Goal: Task Accomplishment & Management: Complete application form

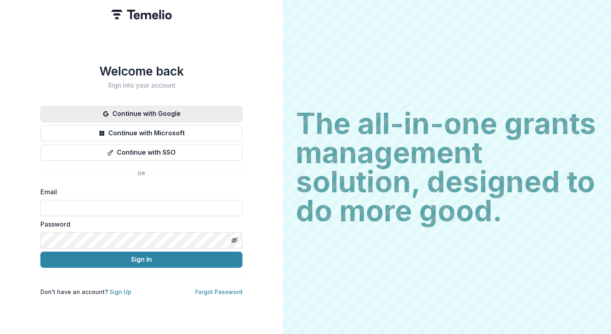
click at [224, 106] on button "Continue with Google" at bounding box center [141, 114] width 202 height 16
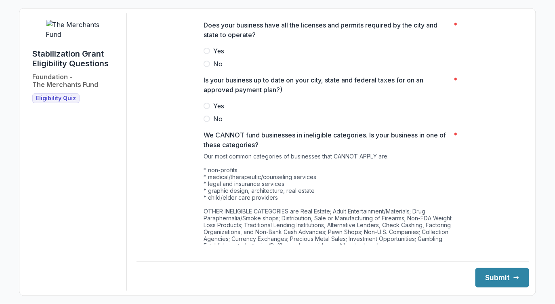
scroll to position [411, 0]
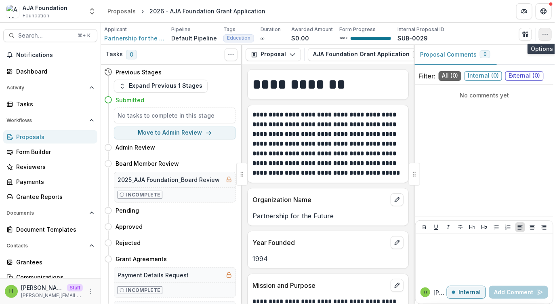
click at [543, 40] on button "button" at bounding box center [545, 34] width 13 height 13
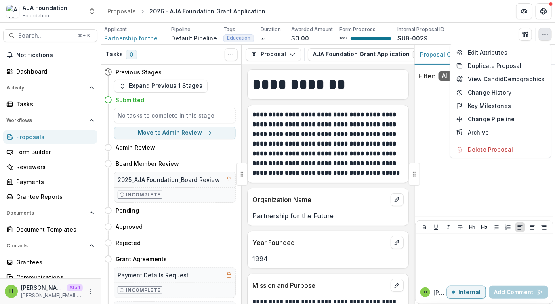
click at [479, 38] on div "Applicant Partnership for the Future Pipeline Default Pipeline Tags Education A…" at bounding box center [327, 34] width 447 height 17
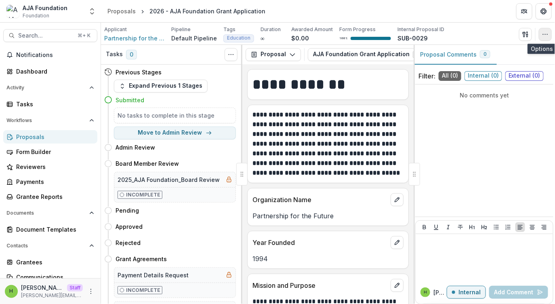
click at [540, 38] on button "button" at bounding box center [545, 34] width 13 height 13
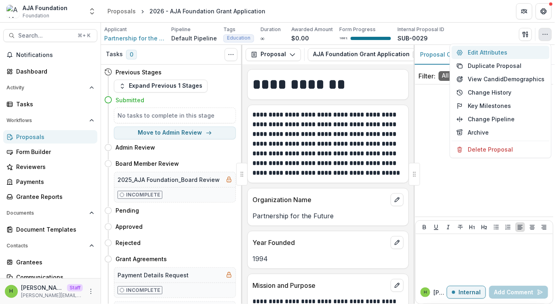
click at [510, 53] on button "Edit Attributes" at bounding box center [500, 52] width 98 height 13
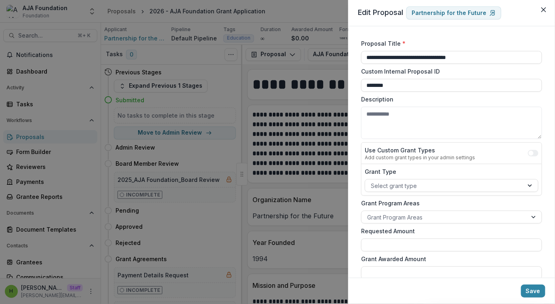
click at [330, 35] on div "**********" at bounding box center [277, 152] width 555 height 304
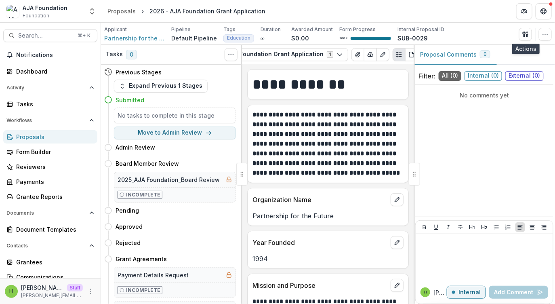
scroll to position [0, 87]
click at [354, 55] on icon "View Attached Files" at bounding box center [356, 54] width 4 height 5
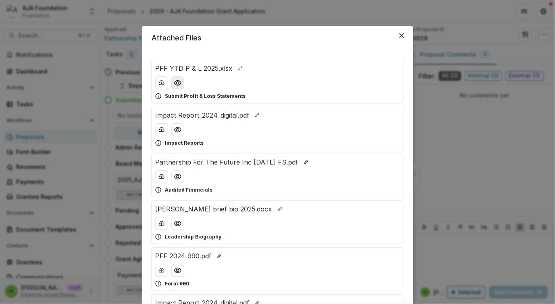
click at [175, 86] on icon "Preview PFF YTD P & L 2025.xlsx" at bounding box center [178, 83] width 8 height 8
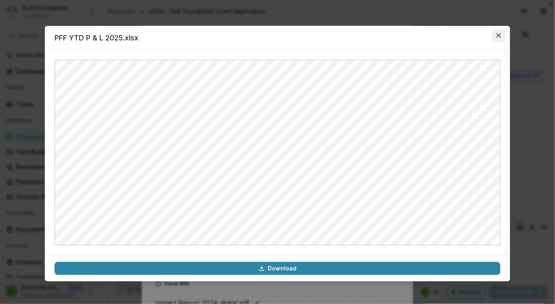
click at [497, 38] on button "Close" at bounding box center [498, 35] width 13 height 13
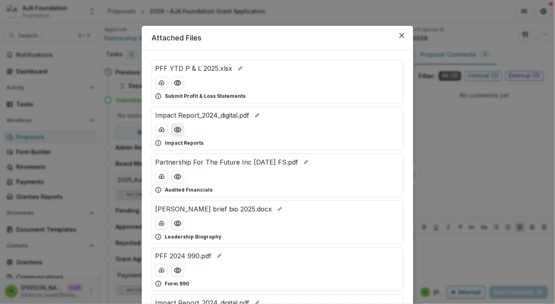
click at [177, 133] on icon "Preview Impact Report_2024_digital.pdf" at bounding box center [178, 130] width 8 height 8
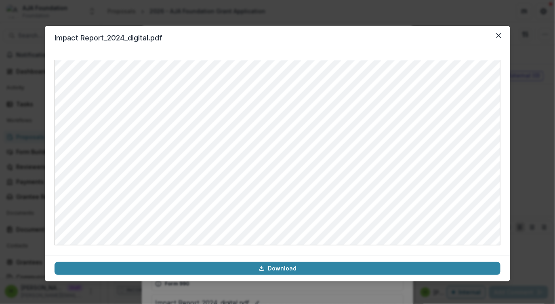
click at [506, 34] on header "Impact Report_2024_digital.pdf" at bounding box center [277, 38] width 465 height 24
click at [496, 36] on icon "Close" at bounding box center [498, 35] width 5 height 5
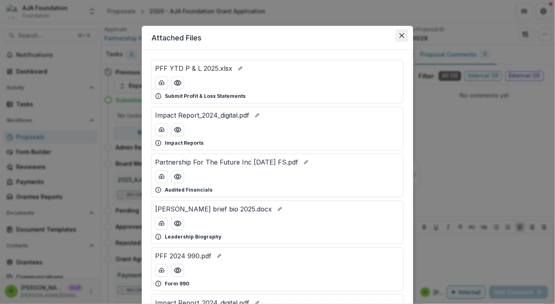
click at [402, 34] on icon "Close" at bounding box center [401, 35] width 5 height 5
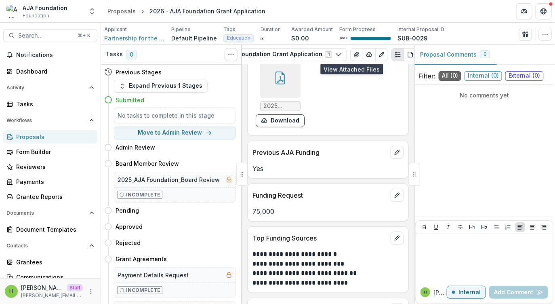
scroll to position [4205, 0]
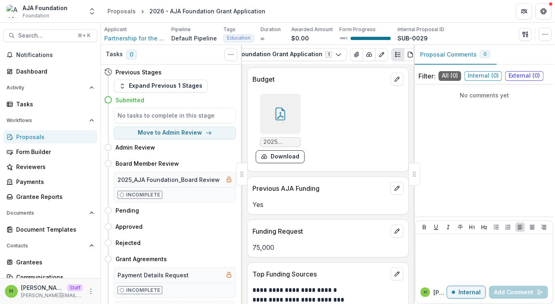
click at [280, 107] on icon at bounding box center [280, 113] width 13 height 13
click at [284, 110] on div at bounding box center [280, 114] width 40 height 40
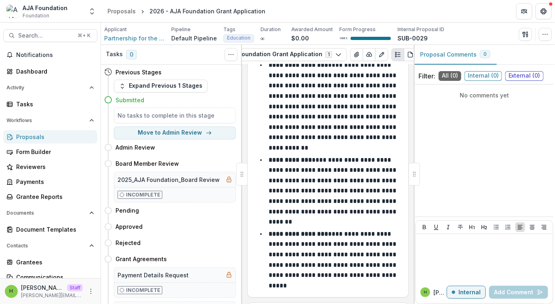
scroll to position [1760, 0]
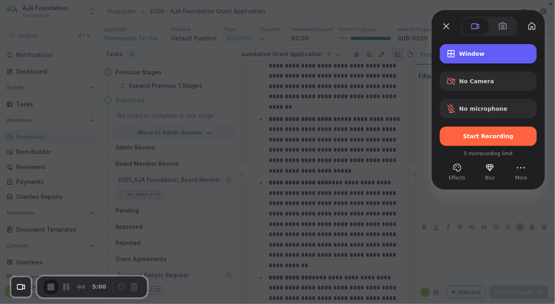
click at [497, 46] on div "Window" at bounding box center [488, 53] width 97 height 19
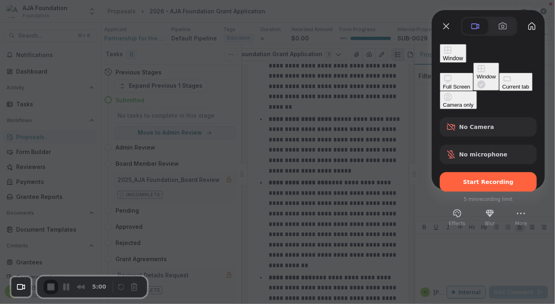
click at [499, 87] on button "Current tab" at bounding box center [516, 82] width 34 height 18
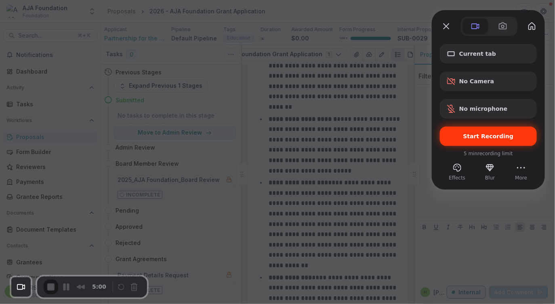
click at [481, 142] on div "Start Recording" at bounding box center [488, 135] width 97 height 19
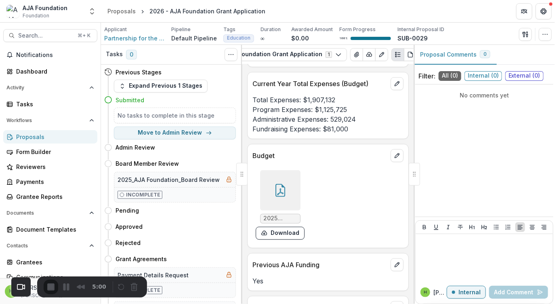
scroll to position [4138, 0]
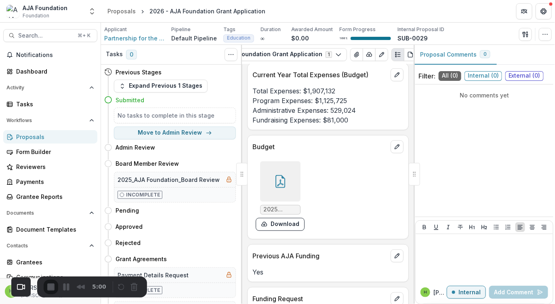
click at [284, 175] on icon at bounding box center [280, 181] width 13 height 13
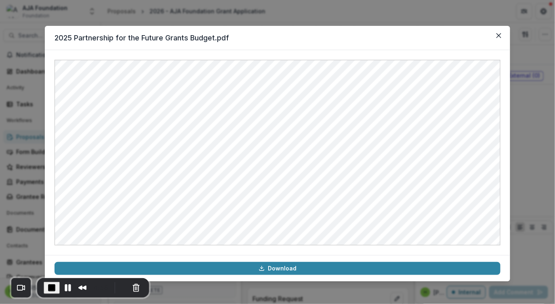
click at [499, 42] on header "2025 Partnership for the Future Grants Budget.pdf" at bounding box center [277, 38] width 465 height 24
click at [499, 37] on icon "Close" at bounding box center [498, 35] width 5 height 5
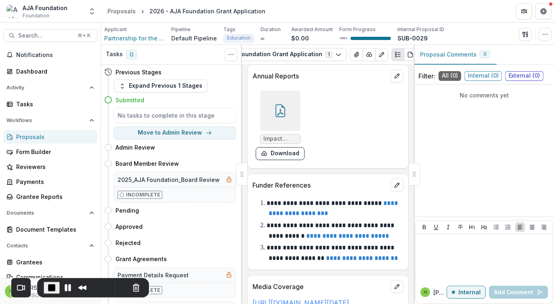
scroll to position [5003, 0]
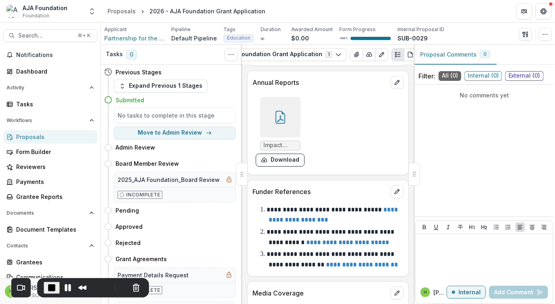
click at [275, 97] on div at bounding box center [280, 117] width 40 height 40
click at [354, 56] on icon "View Attached Files" at bounding box center [356, 54] width 4 height 5
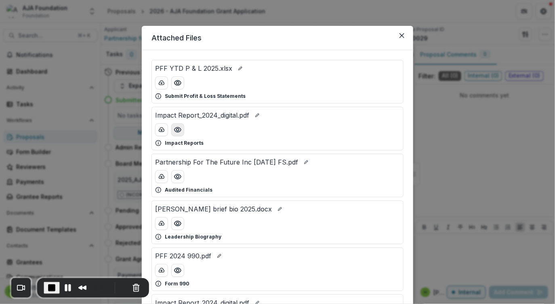
click at [180, 132] on button "Preview Impact Report_2024_digital.pdf" at bounding box center [177, 129] width 13 height 13
click at [177, 178] on icon "Preview Partnership For The Future Inc 12-31-2024 FS.pdf" at bounding box center [178, 176] width 8 height 8
click at [180, 227] on button "Preview Dionne Henderson brief bio 2025.docx" at bounding box center [177, 223] width 13 height 13
click at [180, 88] on button "Preview PFF YTD P & L 2025.xlsx" at bounding box center [177, 82] width 13 height 13
click at [51, 286] on span "End Recording" at bounding box center [52, 288] width 10 height 10
